Goal: Use online tool/utility: Utilize a website feature to perform a specific function

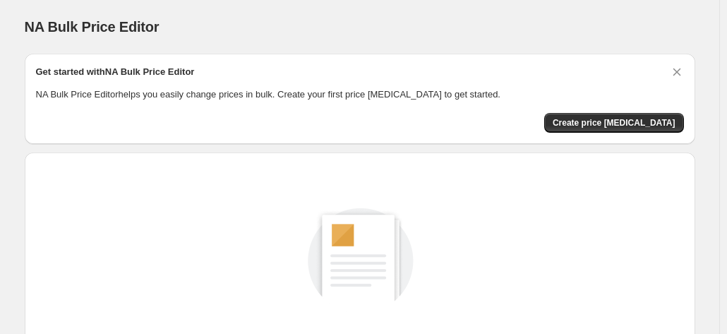
scroll to position [194, 0]
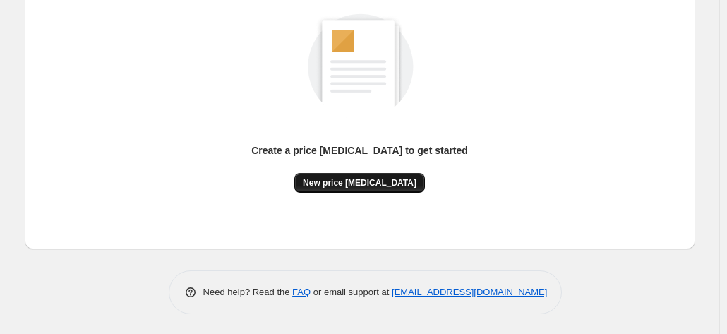
click at [377, 181] on span "New price [MEDICAL_DATA]" at bounding box center [360, 182] width 114 height 11
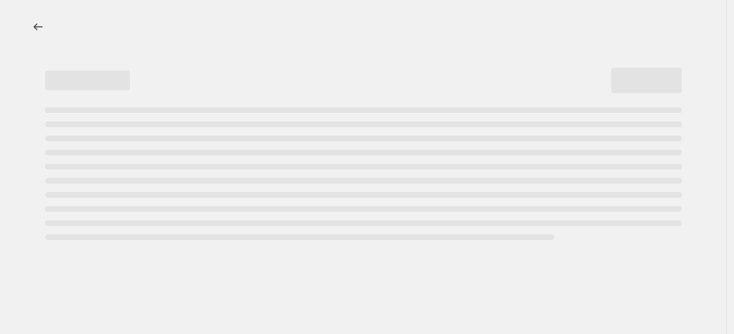
select select "percentage"
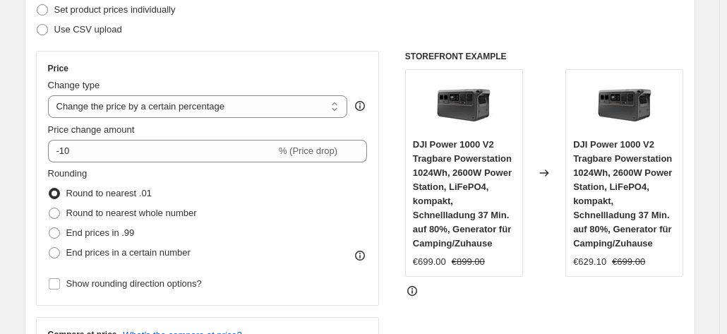
scroll to position [282, 0]
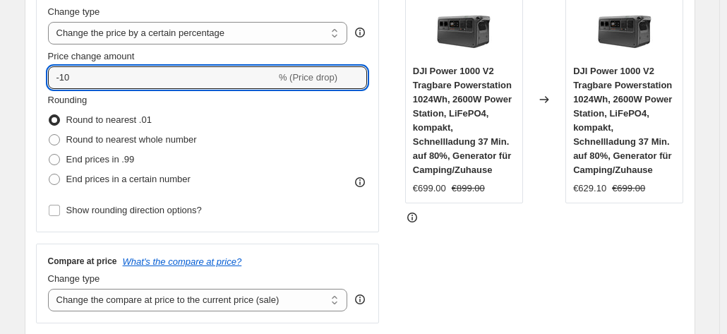
drag, startPoint x: 110, startPoint y: 80, endPoint x: 112, endPoint y: 100, distance: 19.8
click at [112, 80] on input "-10" at bounding box center [162, 77] width 228 height 23
type input "-1"
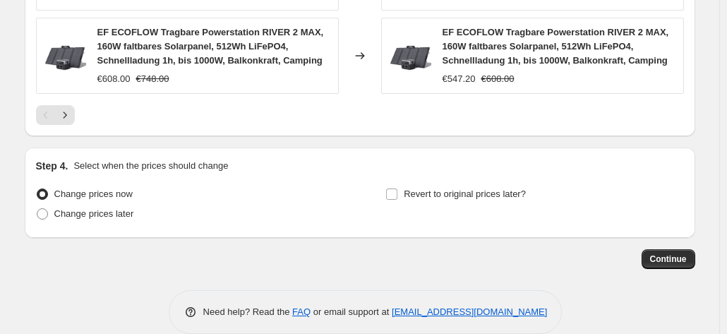
scroll to position [1181, 0]
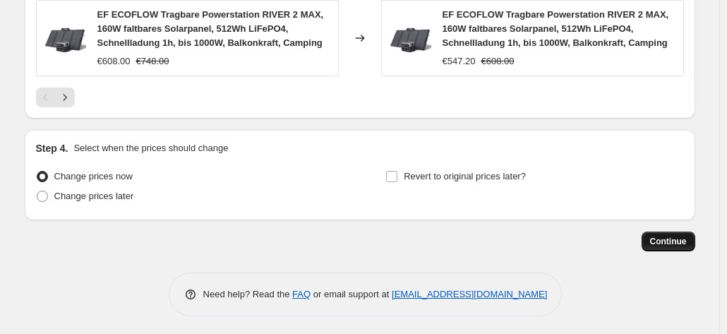
type input "-35"
click at [685, 236] on span "Continue" at bounding box center [668, 241] width 37 height 11
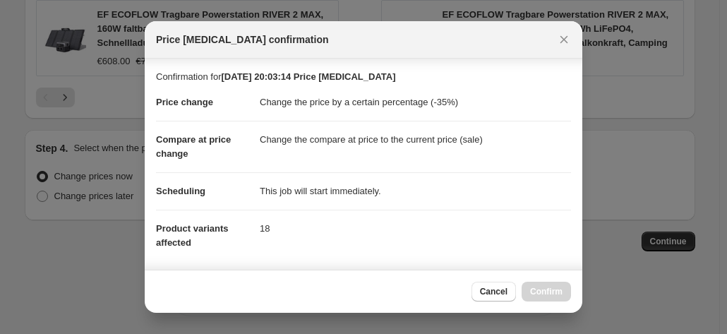
scroll to position [258, 0]
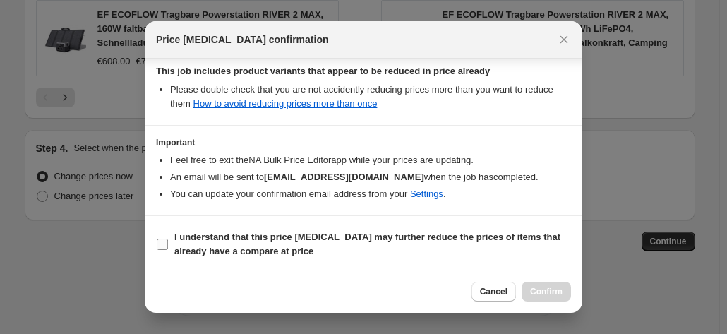
click at [349, 256] on label "I understand that this price [MEDICAL_DATA] may further reduce the prices of it…" at bounding box center [363, 244] width 415 height 34
click at [168, 250] on input "I understand that this price [MEDICAL_DATA] may further reduce the prices of it…" at bounding box center [162, 244] width 11 height 11
checkbox input "true"
click at [538, 294] on span "Confirm" at bounding box center [546, 291] width 32 height 11
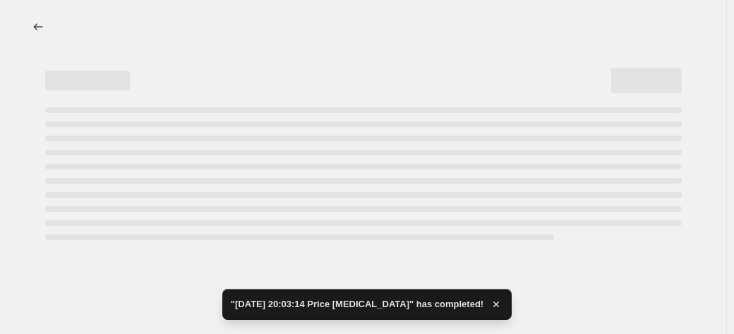
select select "percentage"
